Goal: Information Seeking & Learning: Learn about a topic

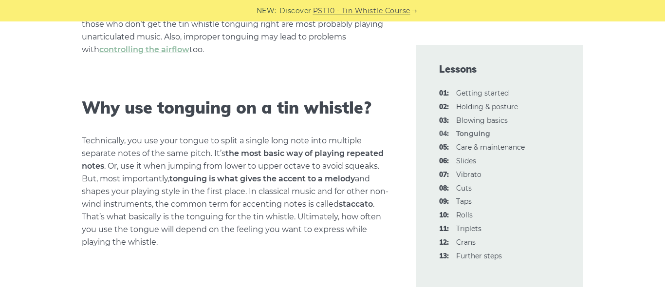
scroll to position [305, 0]
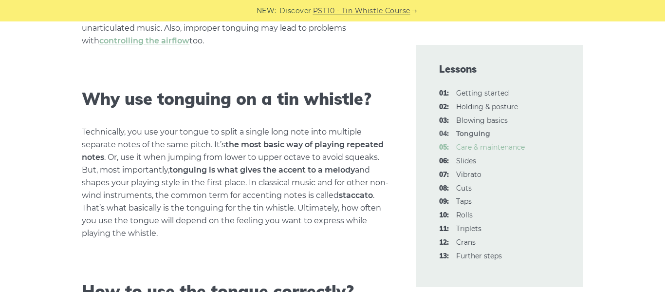
click at [481, 146] on link "05: Care & maintenance" at bounding box center [490, 147] width 69 height 9
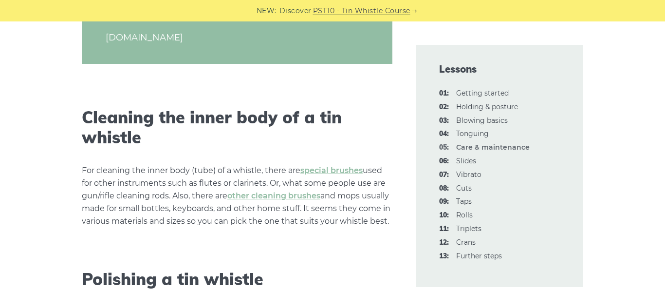
scroll to position [769, 0]
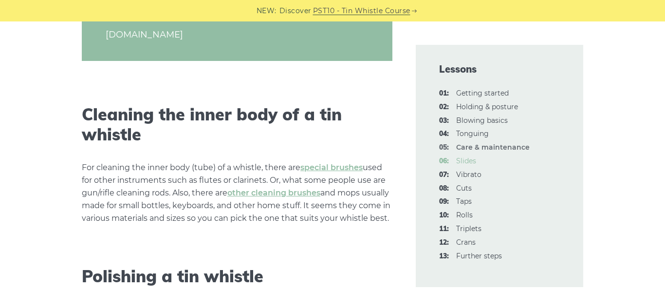
click at [465, 162] on link "06: Slides" at bounding box center [466, 160] width 20 height 9
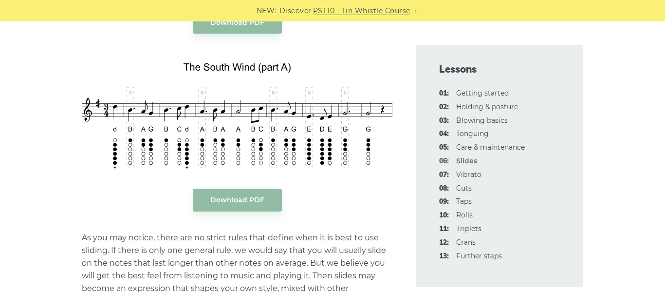
scroll to position [1321, 0]
